Goal: Use online tool/utility: Utilize a website feature to perform a specific function

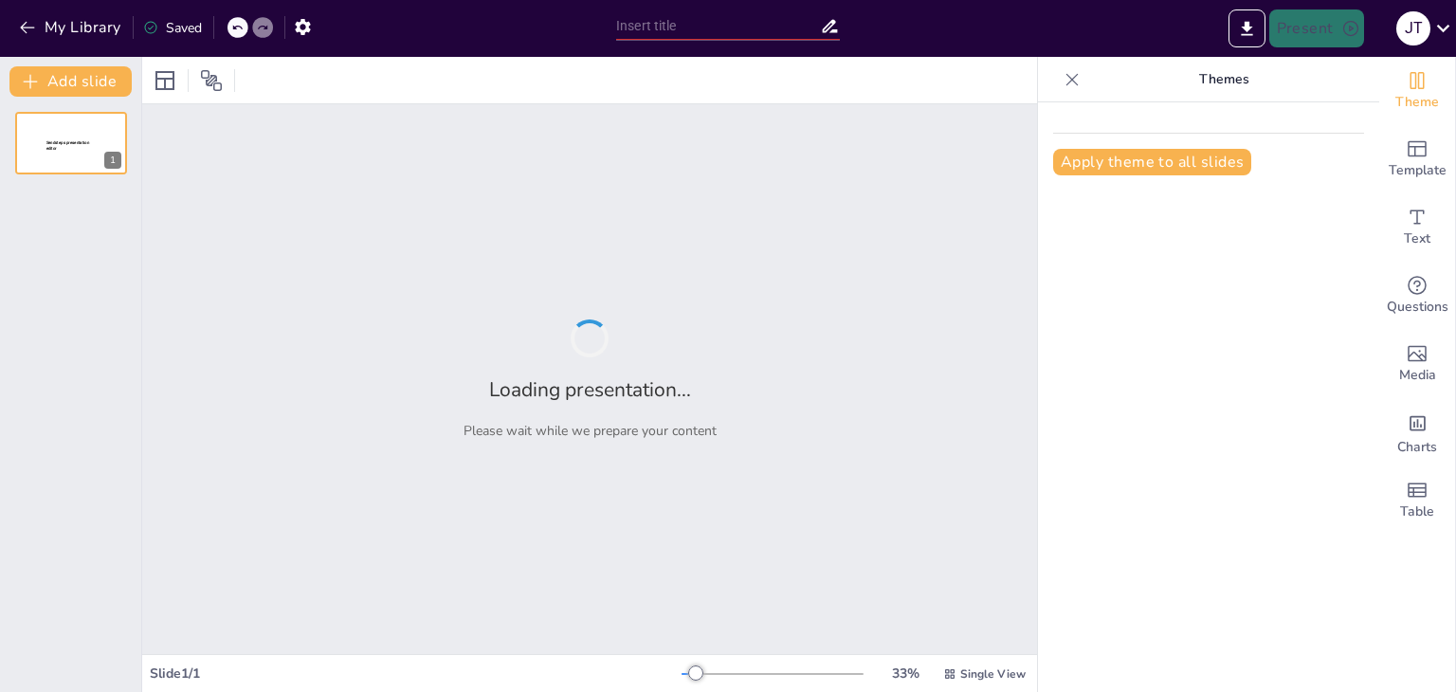
type input "presentar este apartado del documento al consejo academico"
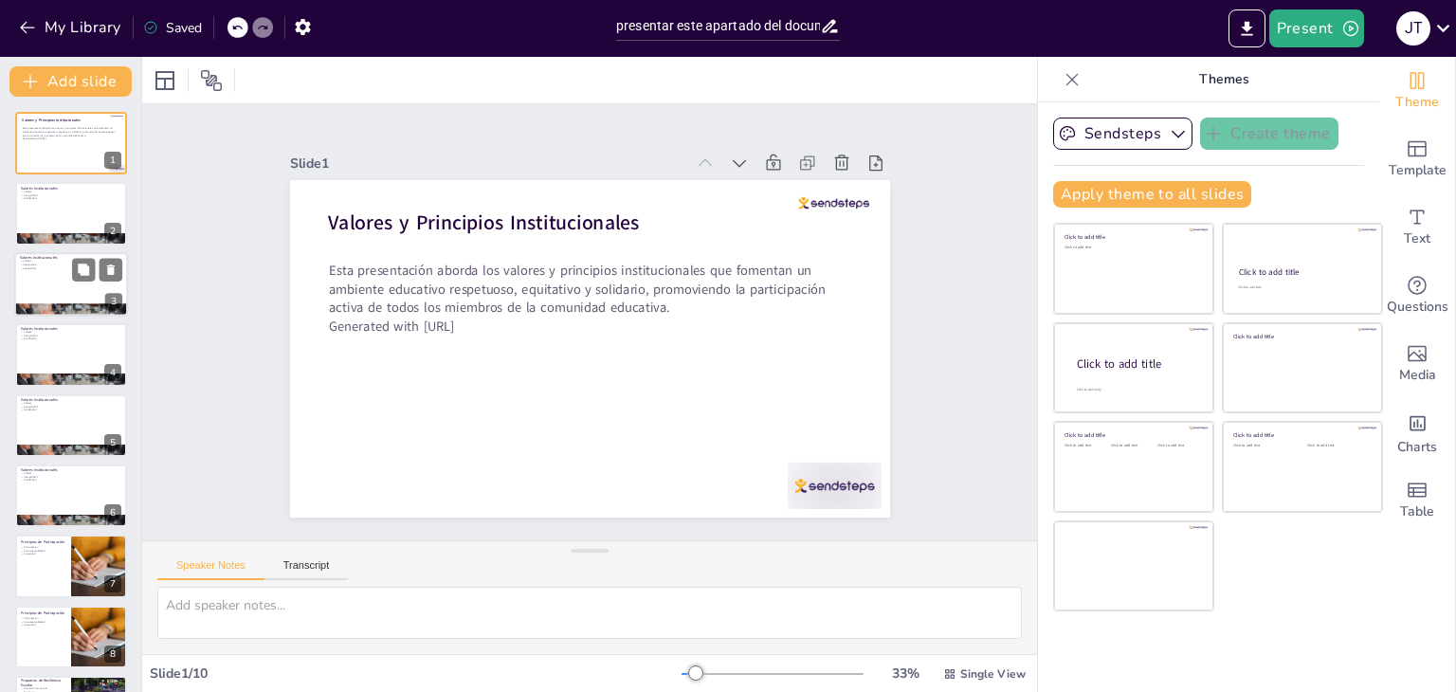
click at [61, 268] on p "Solidaridad" at bounding box center [71, 268] width 102 height 4
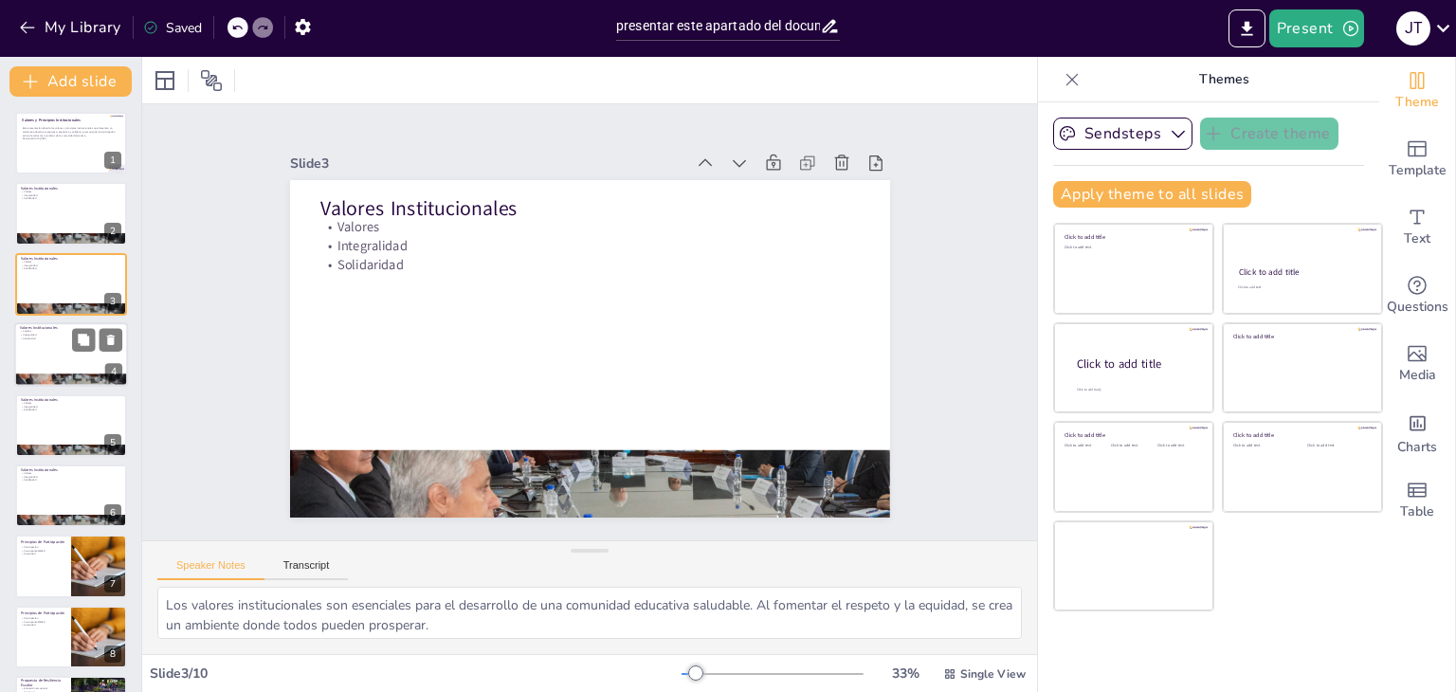
click at [61, 343] on div at bounding box center [71, 354] width 114 height 64
click at [52, 423] on div at bounding box center [71, 425] width 114 height 64
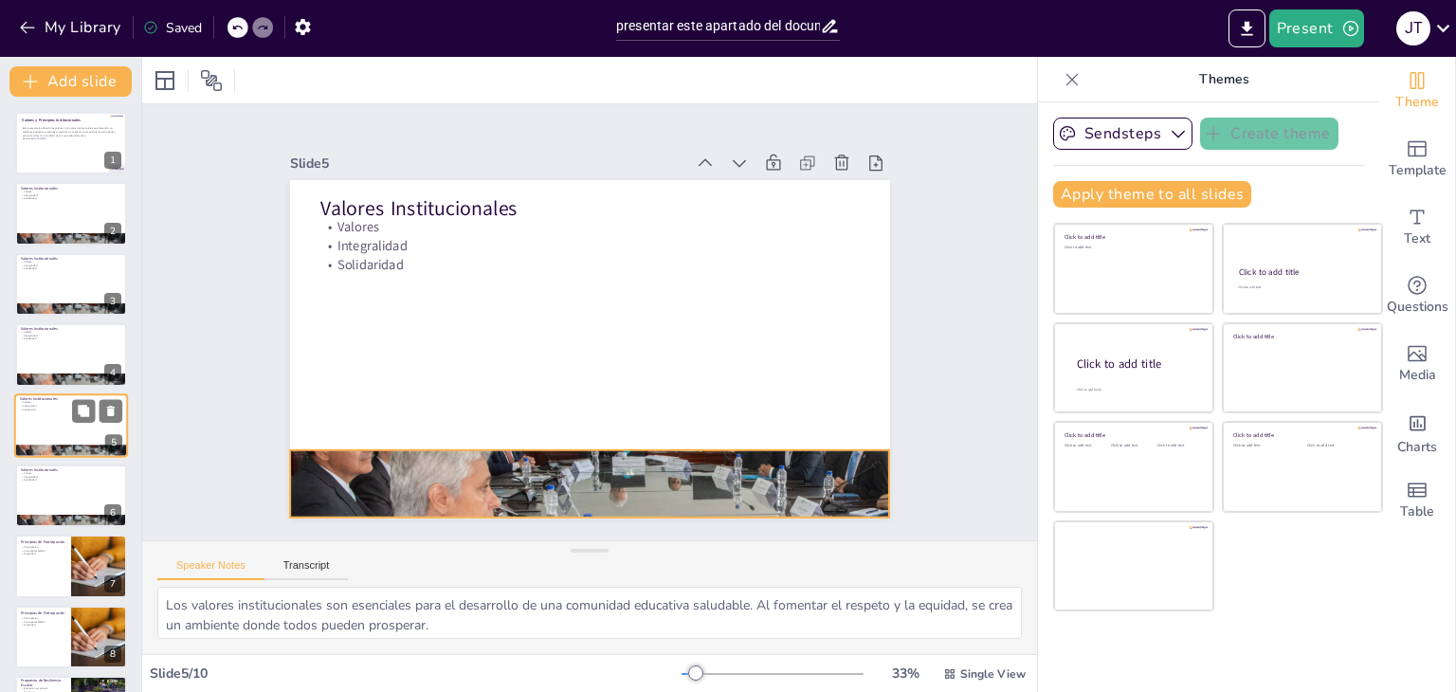
scroll to position [30, 0]
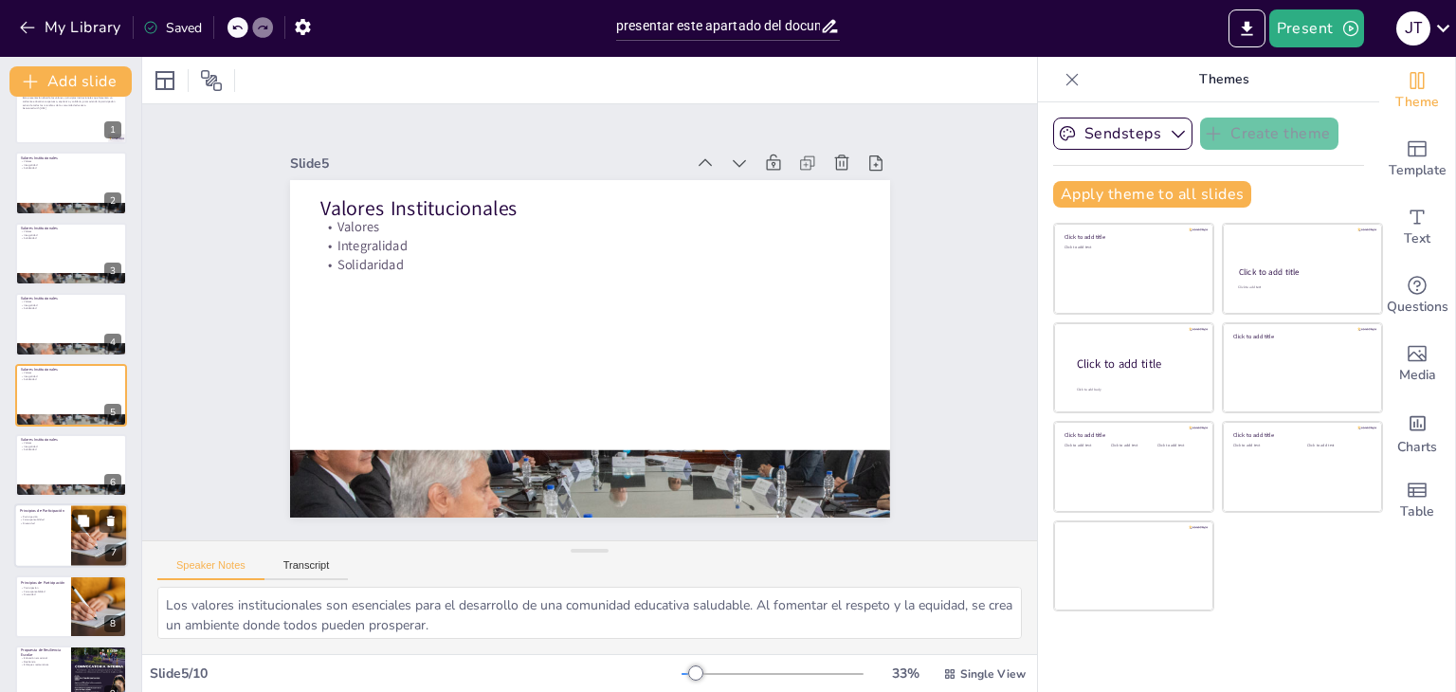
click at [49, 547] on div at bounding box center [71, 536] width 114 height 64
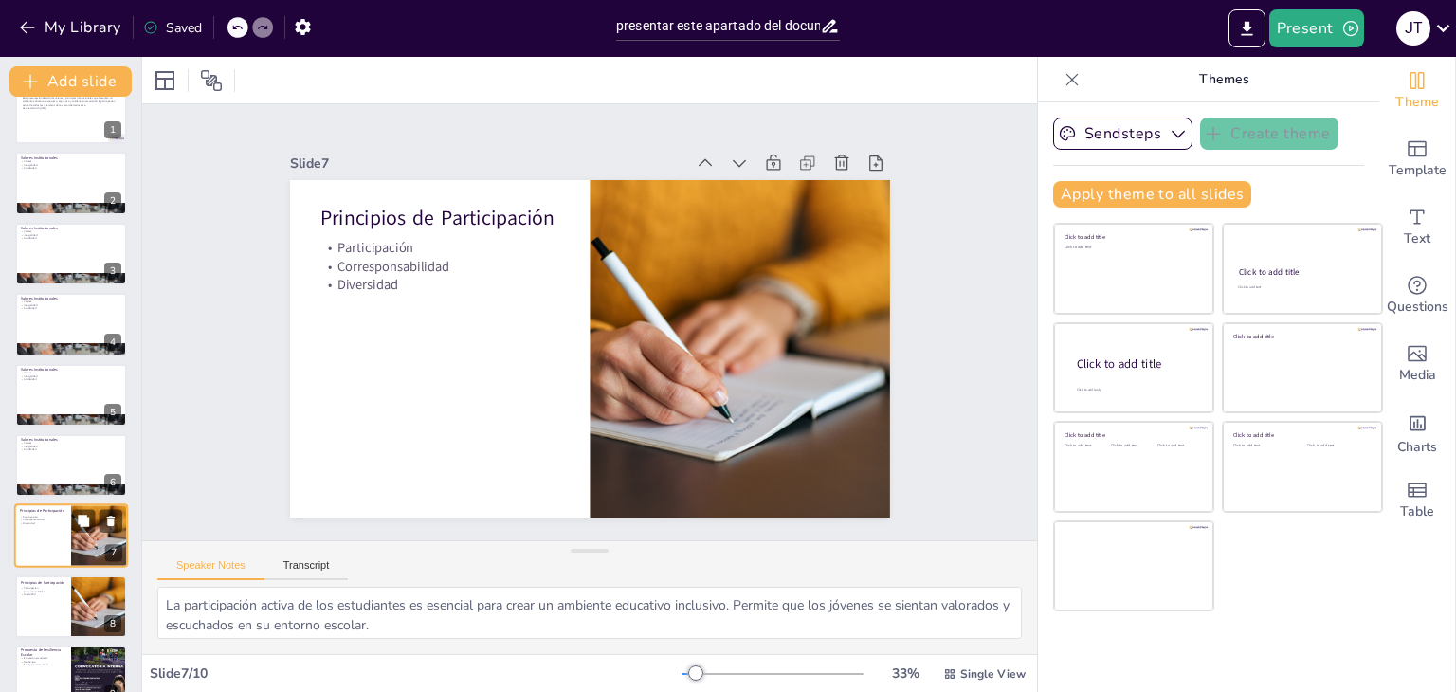
scroll to position [133, 0]
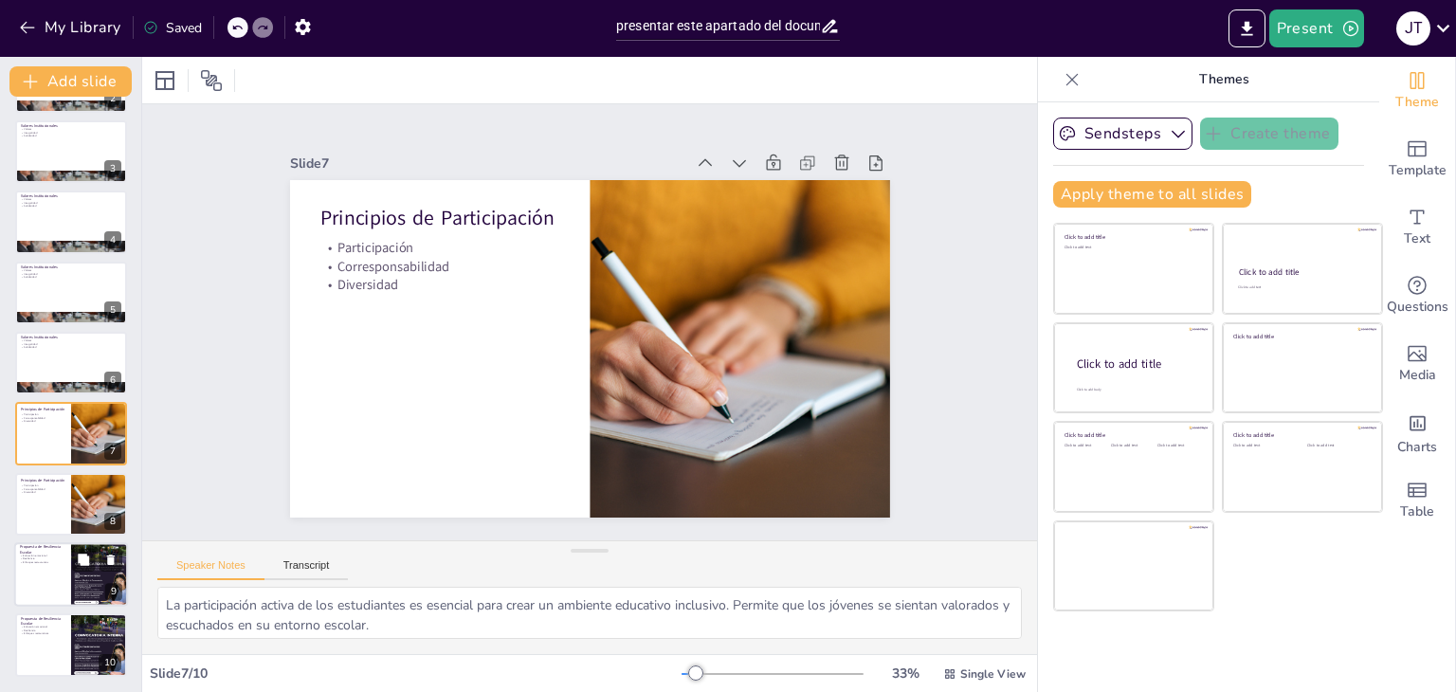
click at [49, 575] on div at bounding box center [71, 574] width 114 height 64
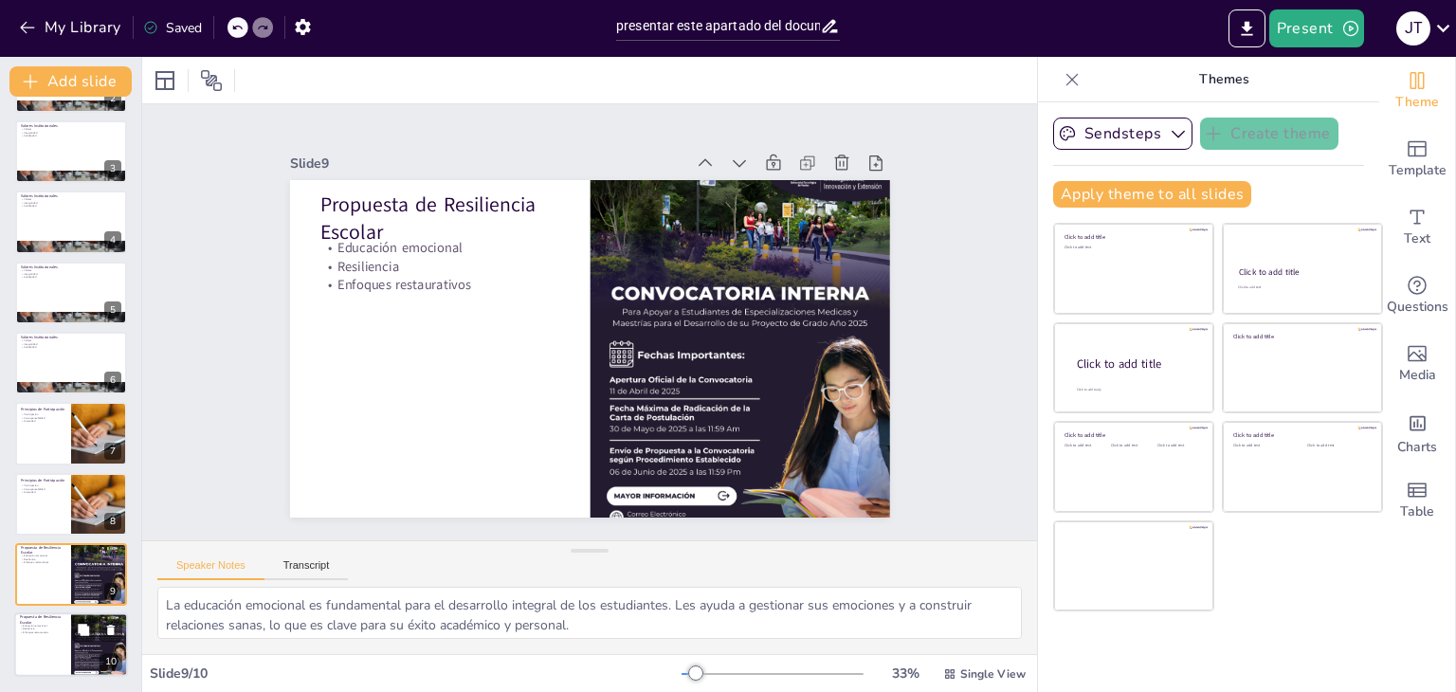
click at [64, 644] on div at bounding box center [71, 645] width 114 height 64
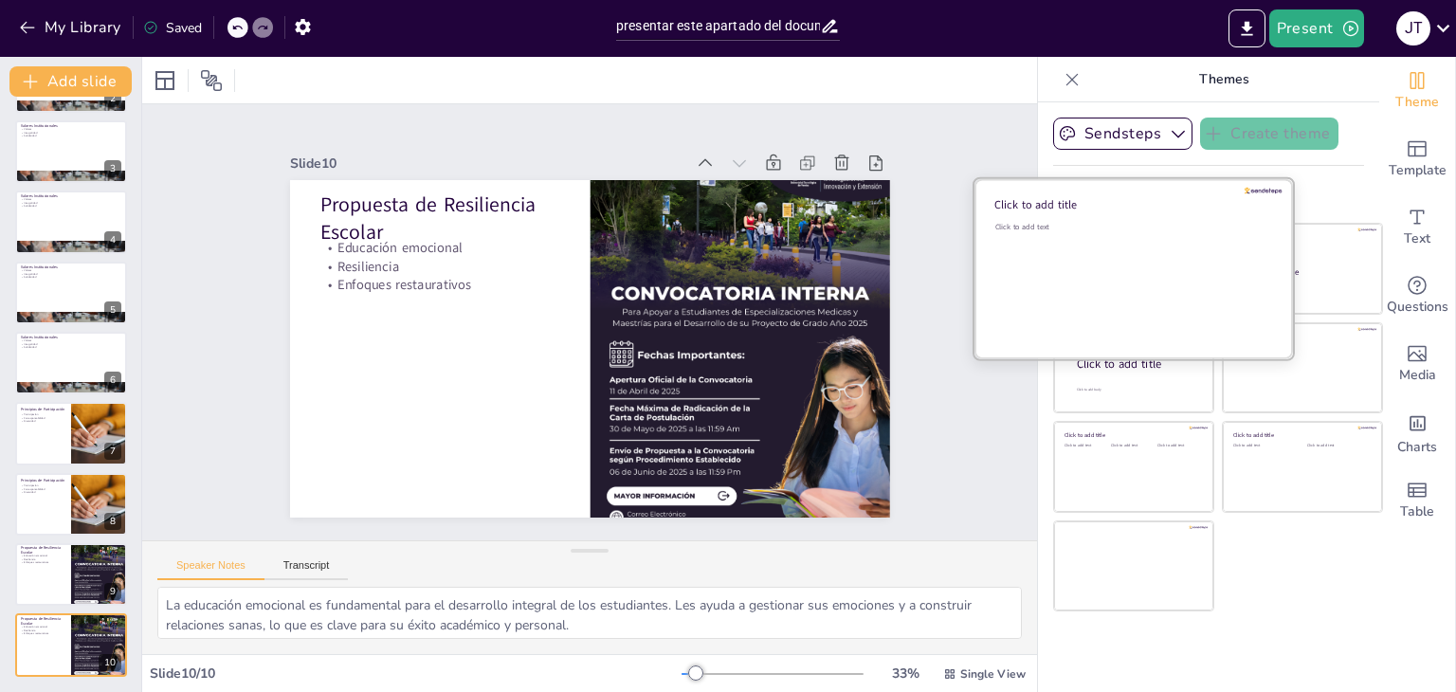
click at [1104, 251] on div "Click to add text" at bounding box center [1130, 281] width 271 height 118
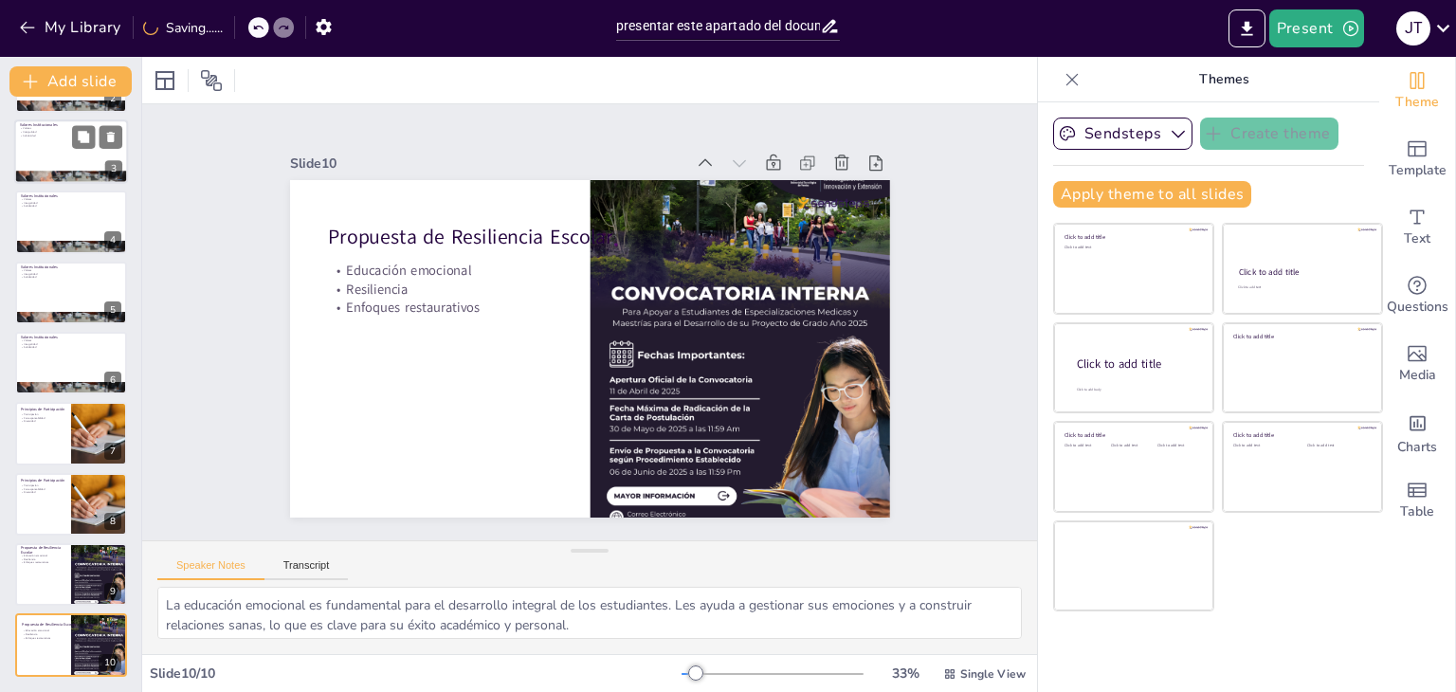
click at [46, 156] on div at bounding box center [71, 151] width 114 height 64
type textarea "Los valores institucionales son esenciales para el desarrollo de una comunidad …"
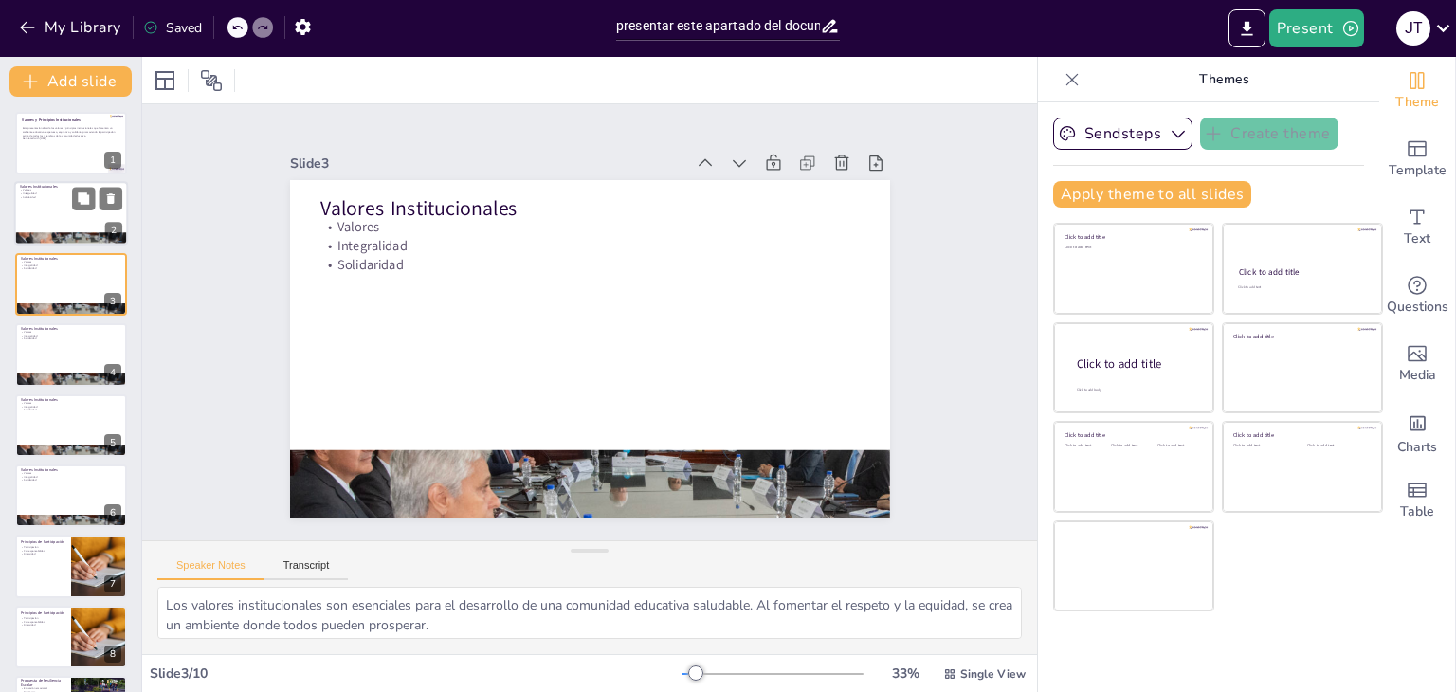
click at [48, 206] on div at bounding box center [71, 214] width 114 height 64
